Goal: Navigation & Orientation: Find specific page/section

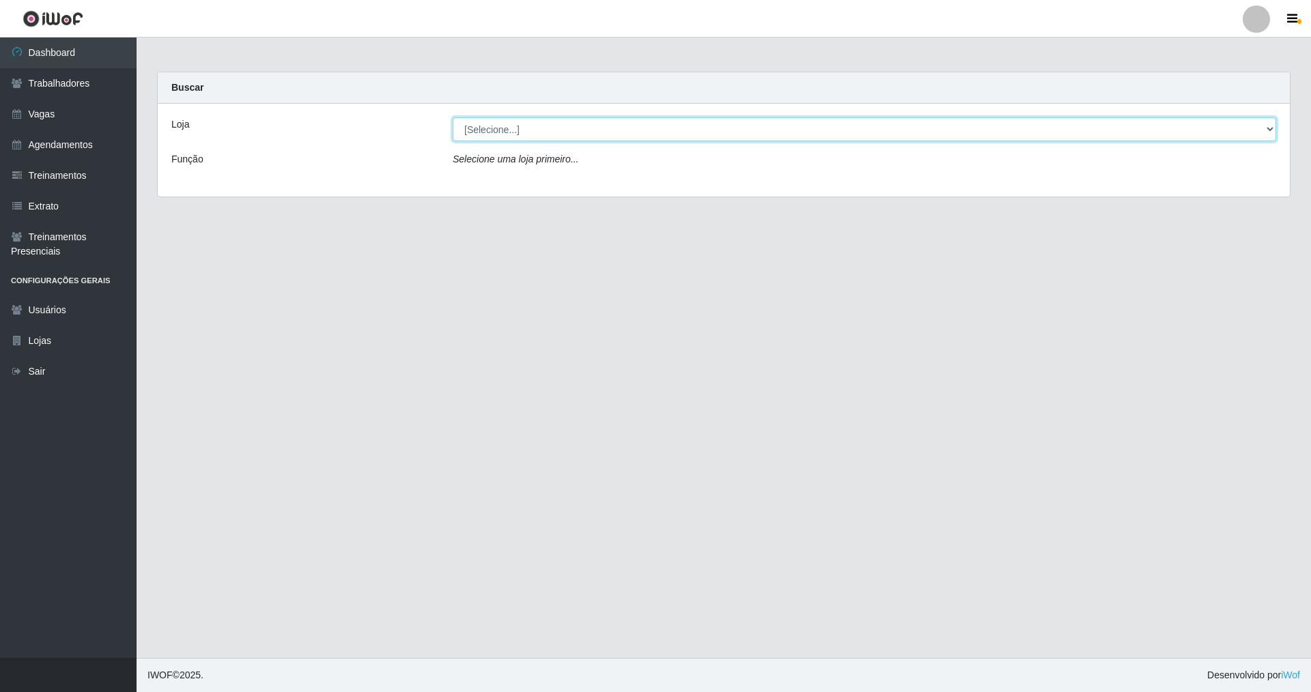
drag, startPoint x: 1271, startPoint y: 123, endPoint x: 1075, endPoint y: 126, distance: 195.3
click at [1165, 126] on select "[Selecione...] Nova República - Pajuçara Nova República - Pompeia" at bounding box center [864, 129] width 823 height 24
select select "64"
click at [453, 117] on select "[Selecione...] Nova República - Pajuçara Nova República - Pompeia" at bounding box center [864, 129] width 823 height 24
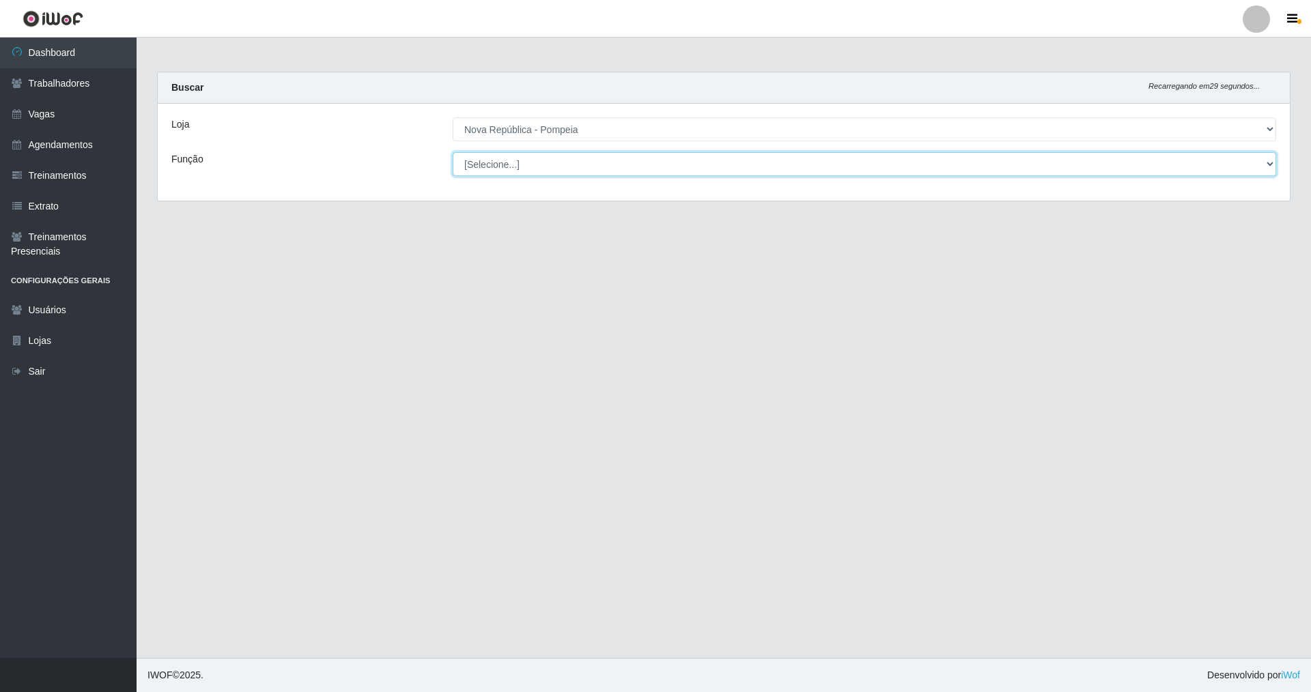
drag, startPoint x: 1268, startPoint y: 162, endPoint x: 1182, endPoint y: 162, distance: 85.3
click at [1211, 162] on select "[Selecione...] Balconista Operador de Caixa Recepcionista Repositor" at bounding box center [864, 164] width 823 height 24
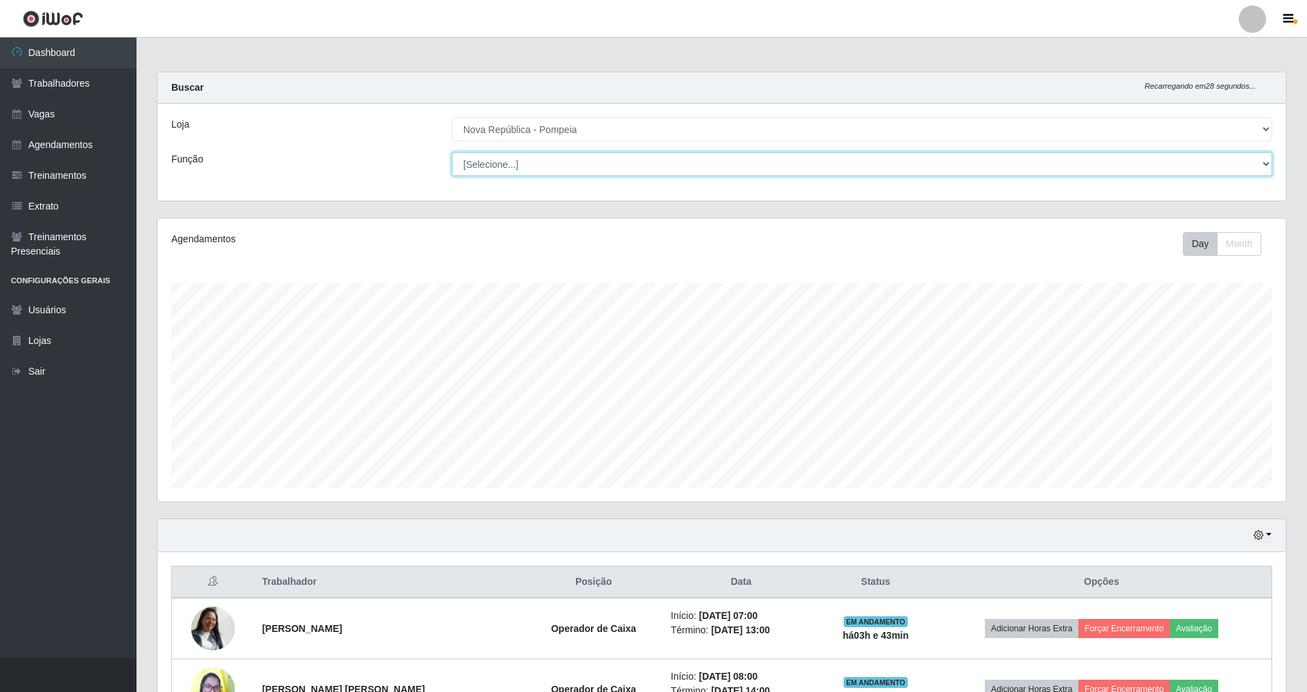
scroll to position [283, 1129]
click at [83, 119] on link "Vagas" at bounding box center [68, 114] width 137 height 31
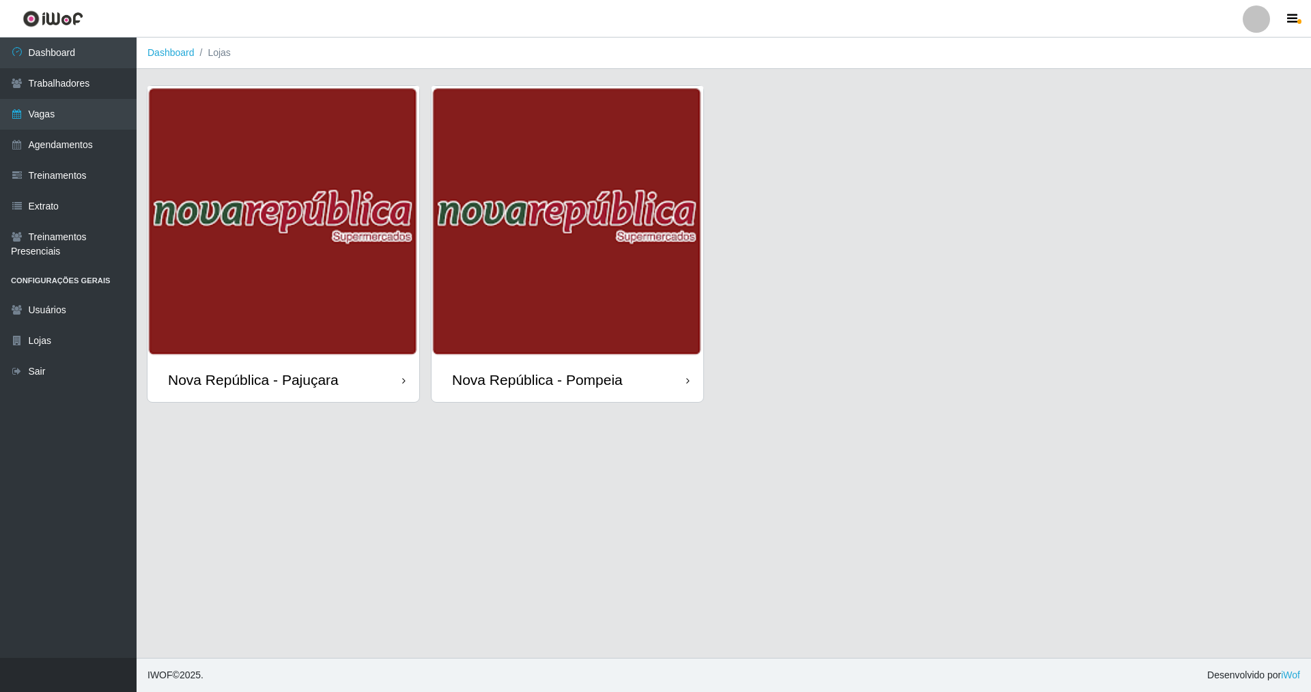
click at [620, 377] on div "Nova República - Pompeia" at bounding box center [537, 379] width 171 height 17
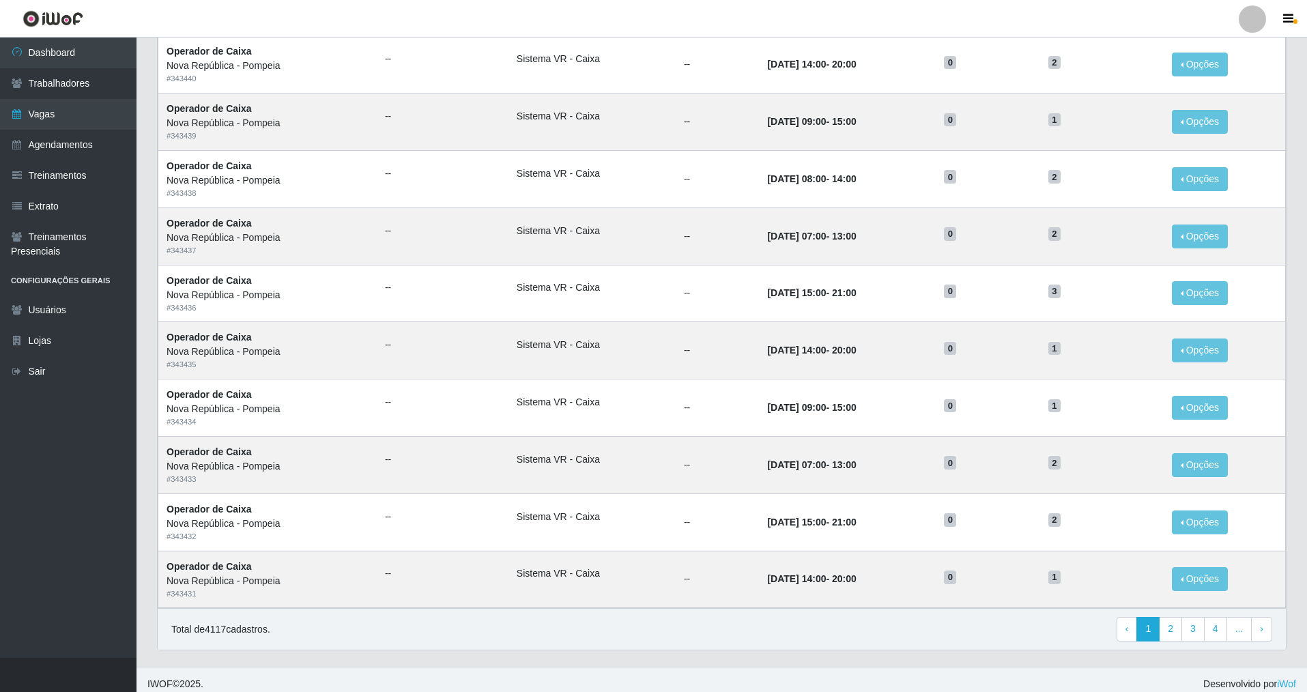
scroll to position [465, 0]
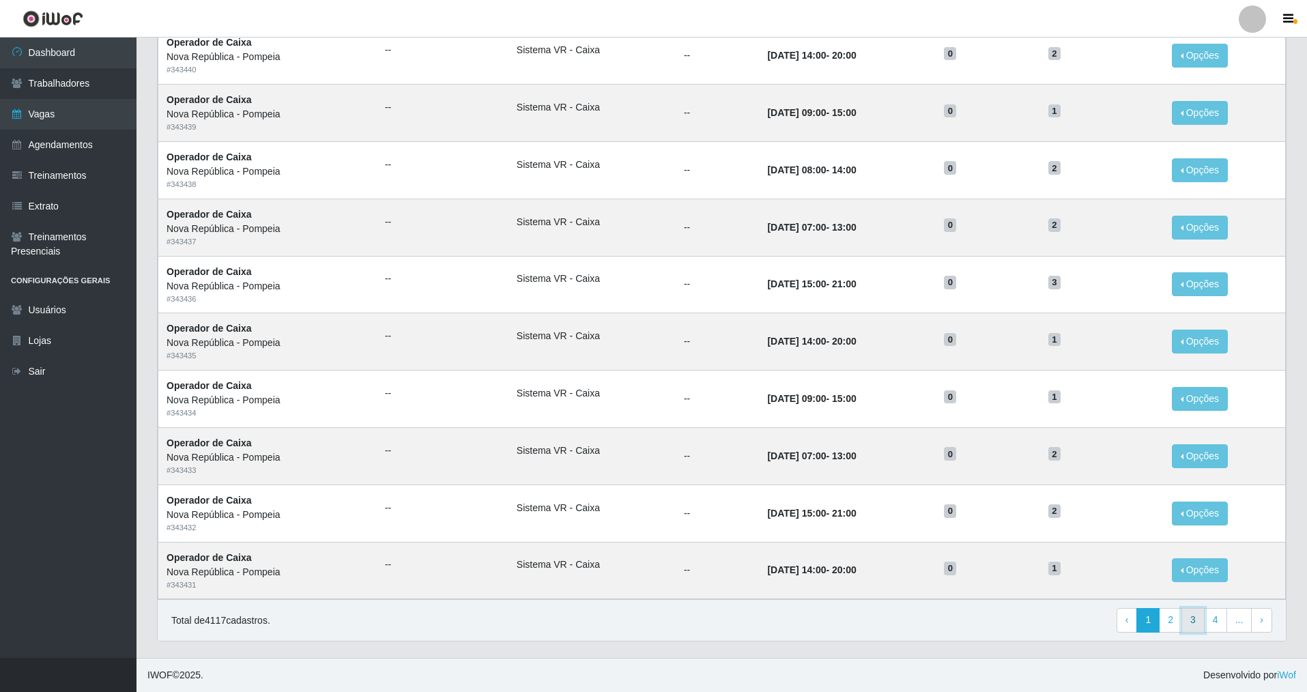
click at [1198, 616] on link "3" at bounding box center [1193, 620] width 23 height 25
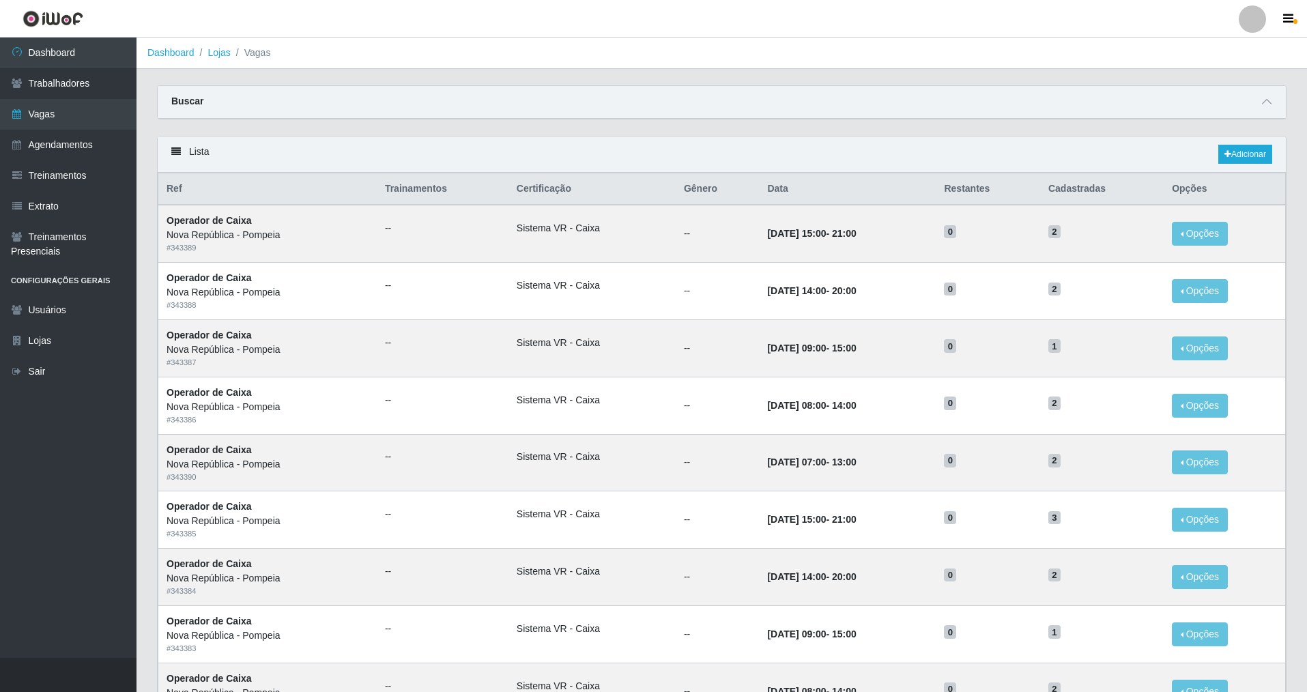
drag, startPoint x: 1302, startPoint y: 298, endPoint x: 1305, endPoint y: 487, distance: 189.1
click at [1306, 497] on div "Carregando... Buscar Início em Término em Função [Selecione...] Balconista Oper…" at bounding box center [722, 603] width 1171 height 1037
click at [61, 136] on link "Agendamentos" at bounding box center [68, 145] width 137 height 31
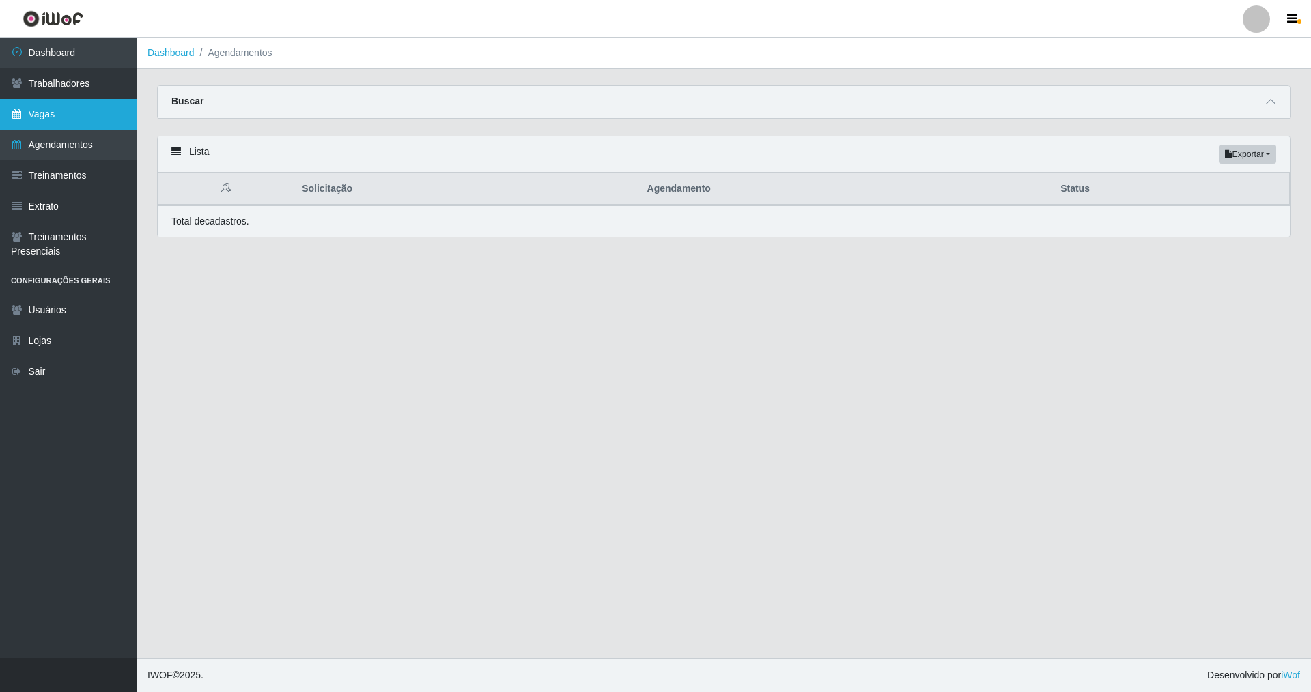
click at [57, 112] on link "Vagas" at bounding box center [68, 114] width 137 height 31
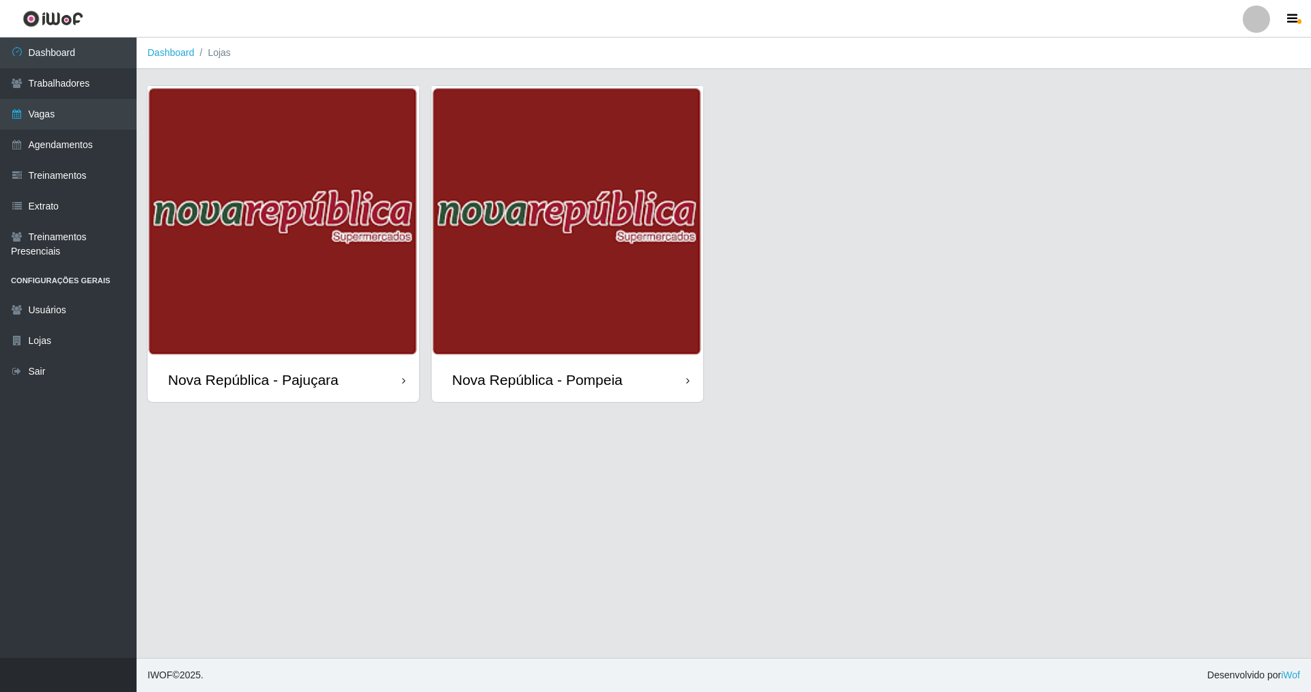
click at [563, 371] on div "Nova República - Pompeia" at bounding box center [537, 379] width 171 height 17
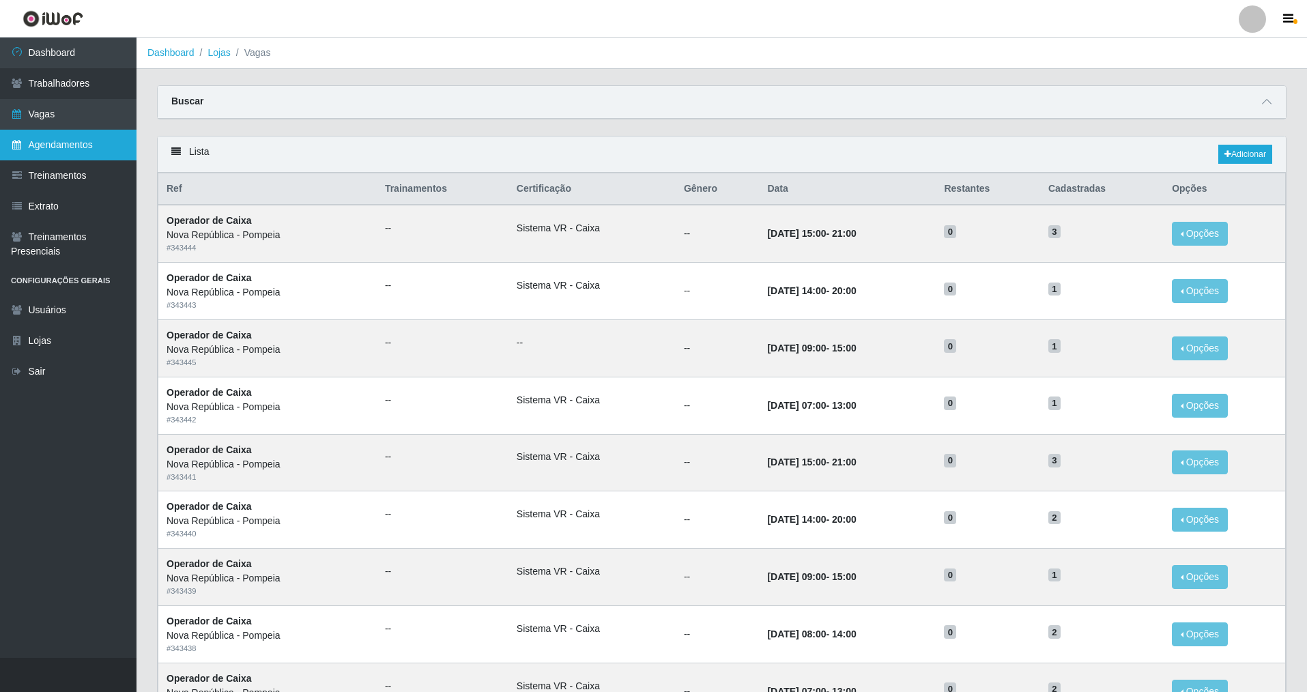
click at [88, 152] on link "Agendamentos" at bounding box center [68, 145] width 137 height 31
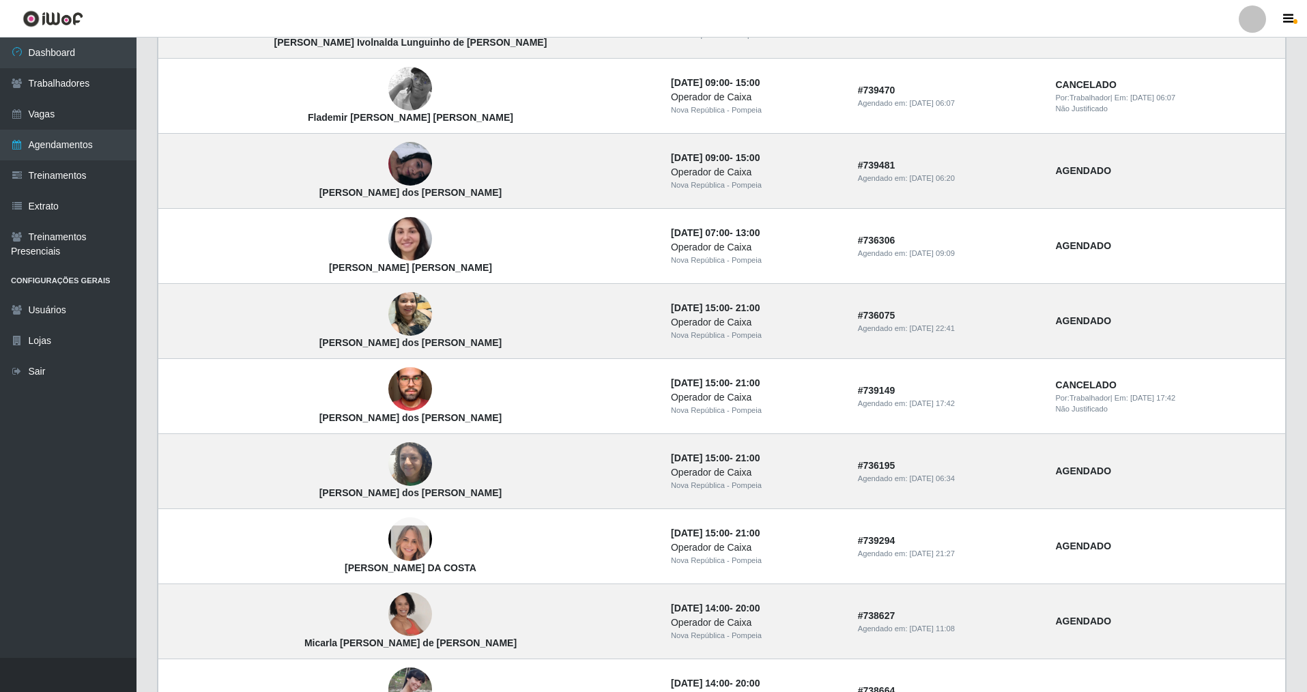
scroll to position [733, 0]
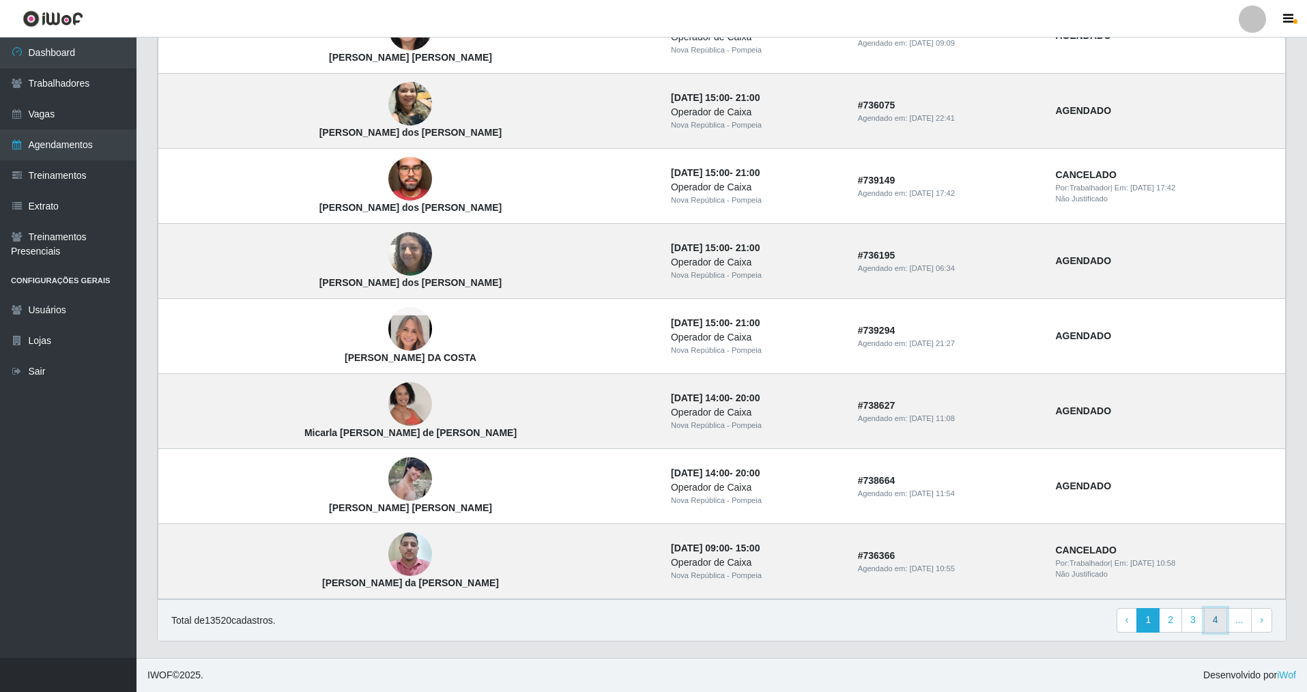
click at [1219, 618] on link "4" at bounding box center [1215, 620] width 23 height 25
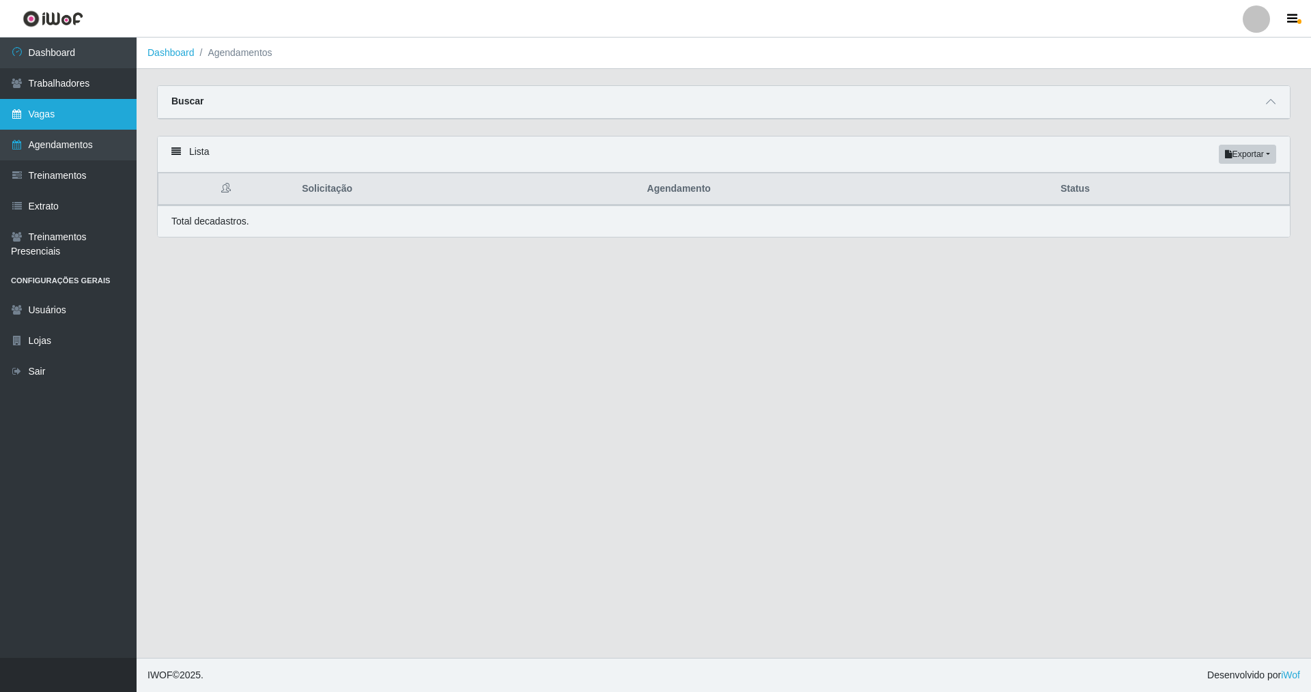
click at [60, 109] on link "Vagas" at bounding box center [68, 114] width 137 height 31
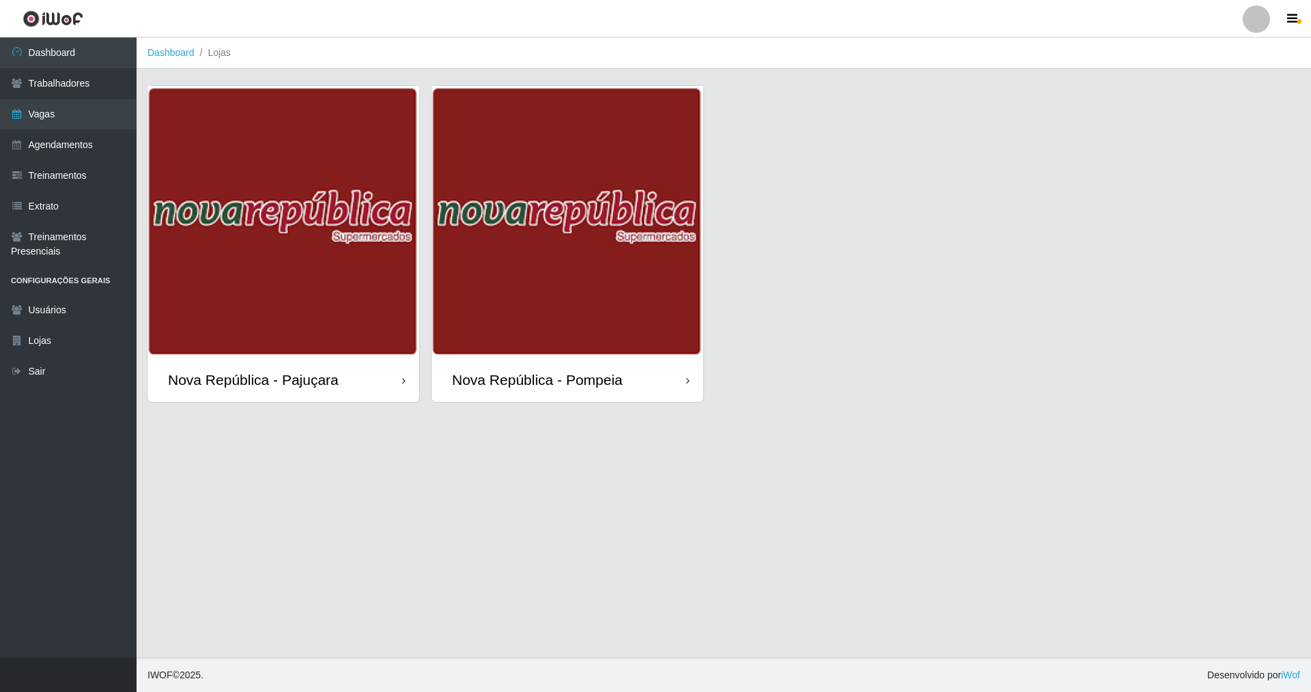
click at [560, 383] on div "Nova República - Pompeia" at bounding box center [537, 379] width 171 height 17
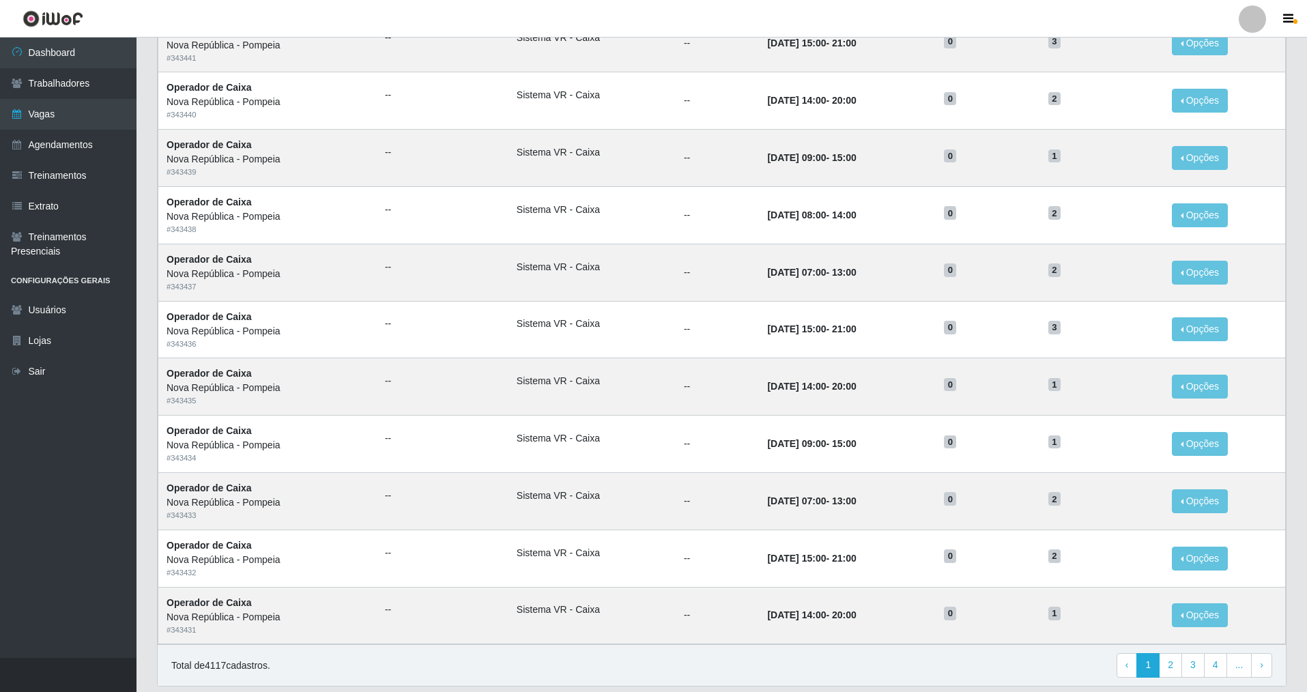
scroll to position [465, 0]
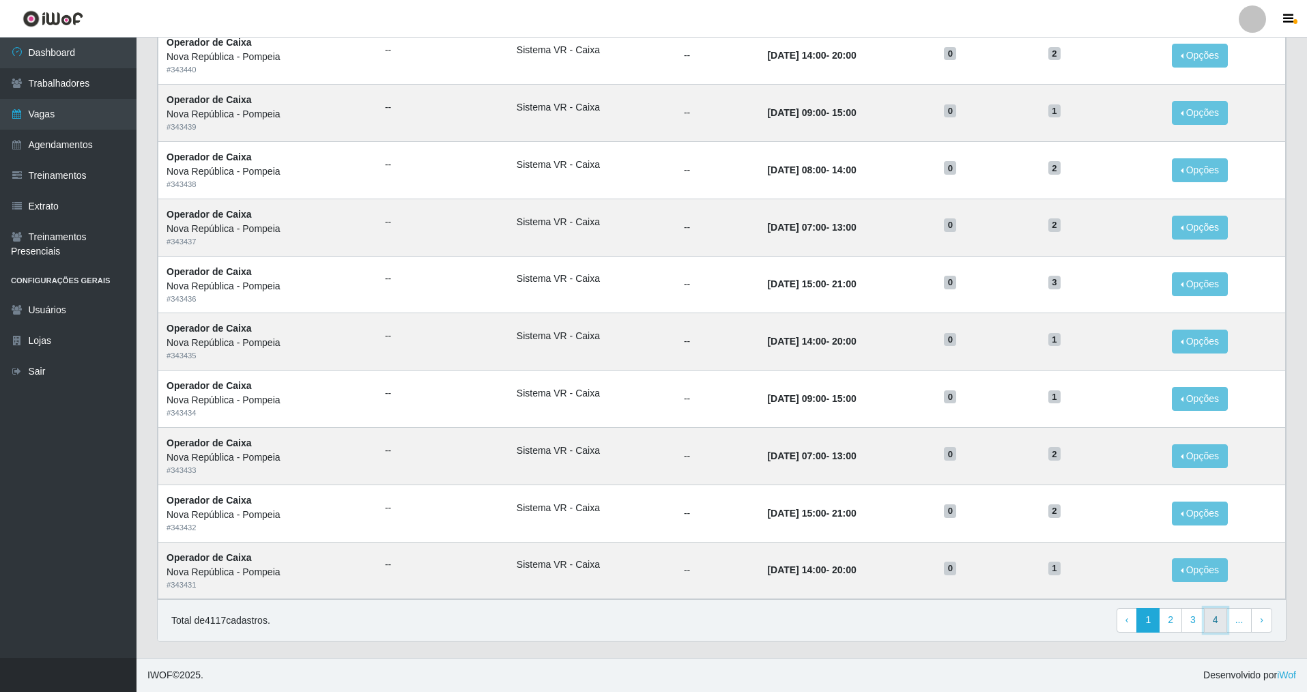
click at [1214, 618] on link "4" at bounding box center [1215, 620] width 23 height 25
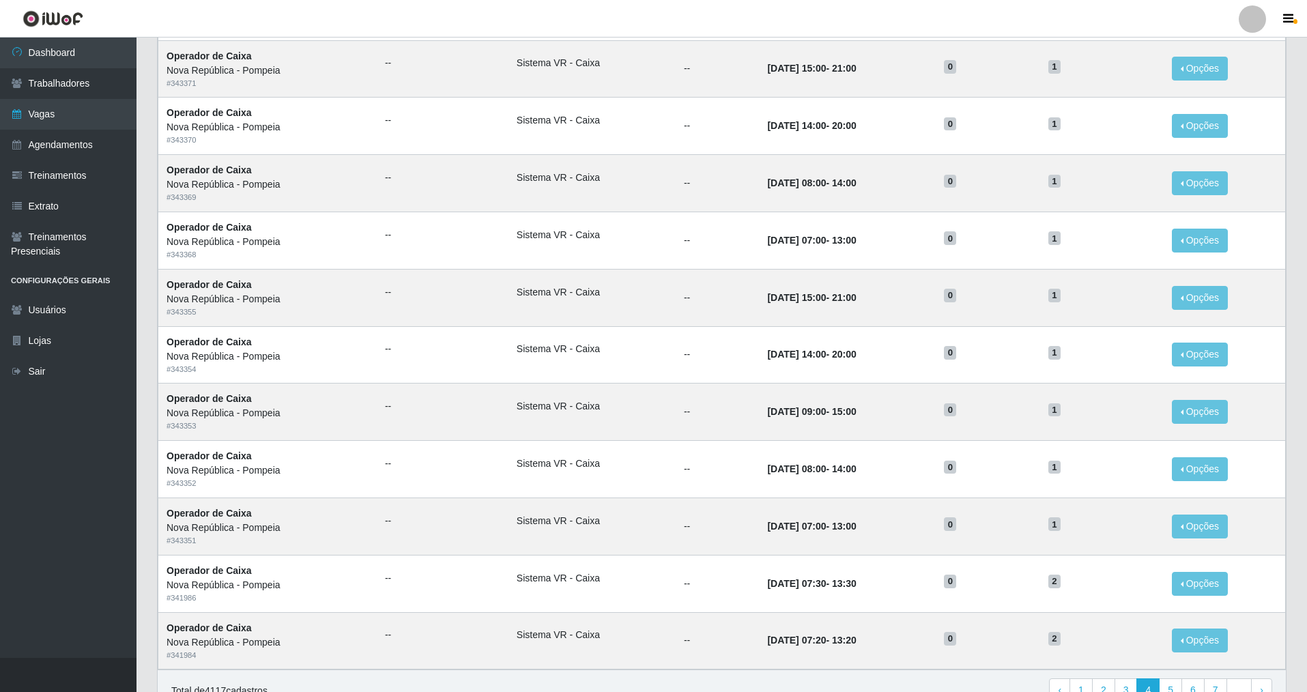
scroll to position [465, 0]
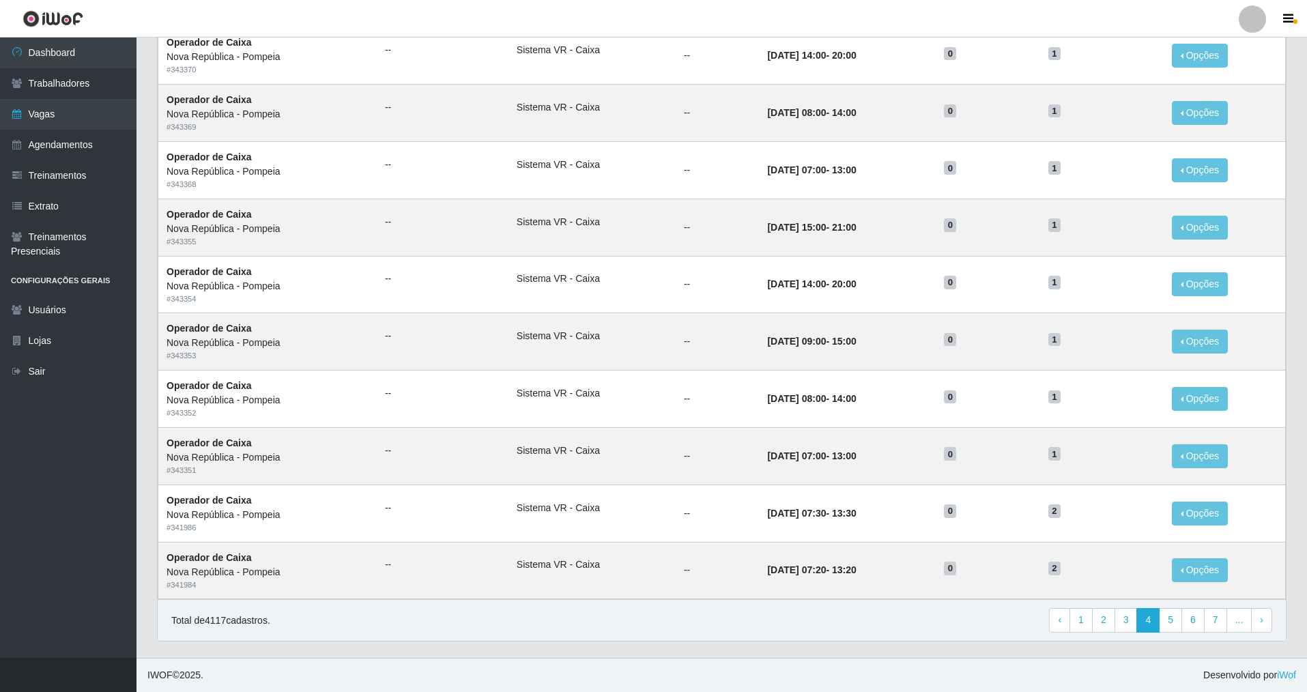
drag, startPoint x: 1306, startPoint y: 337, endPoint x: 1310, endPoint y: 278, distance: 58.9
click at [1307, 278] on html "Perfil Alterar Senha Sair Dashboard Trabalhadores Vagas Agendamentos Treinament…" at bounding box center [653, 114] width 1307 height 1157
drag, startPoint x: 1305, startPoint y: 302, endPoint x: 1307, endPoint y: 273, distance: 29.4
click at [1307, 273] on html "Perfil Alterar Senha Sair Dashboard Trabalhadores Vagas Agendamentos Treinament…" at bounding box center [653, 114] width 1307 height 1157
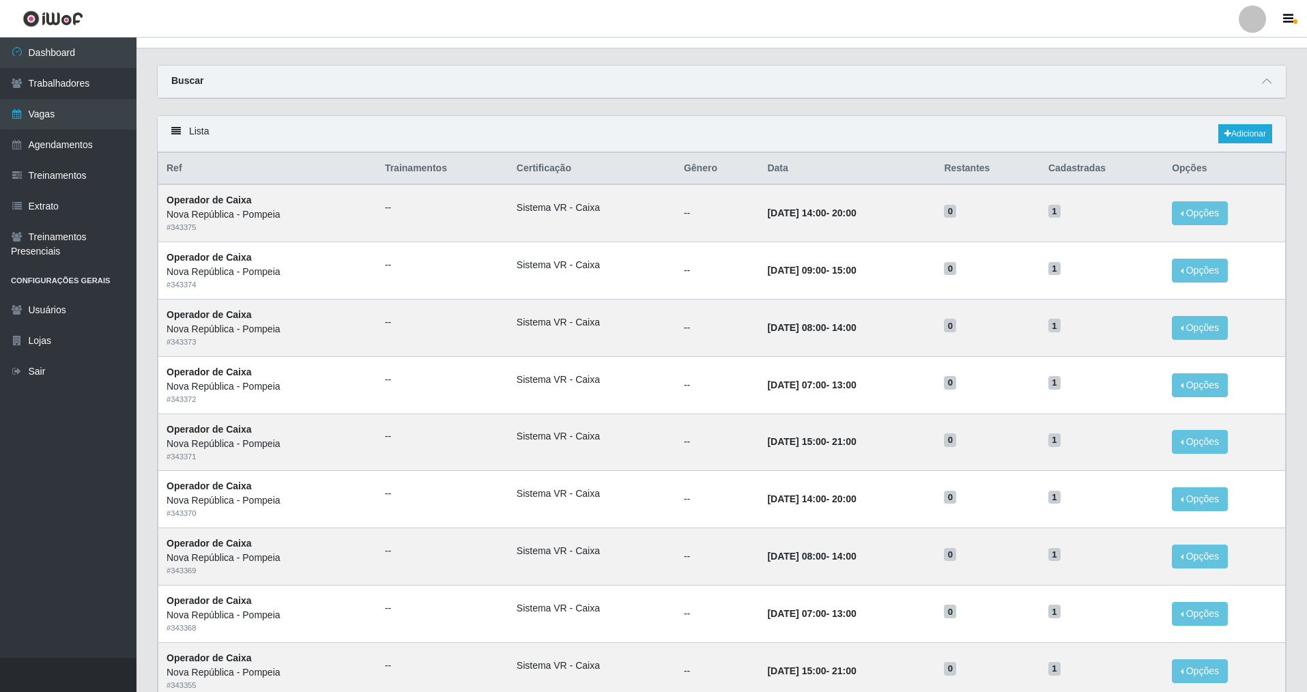
scroll to position [10, 0]
